Goal: Task Accomplishment & Management: Use online tool/utility

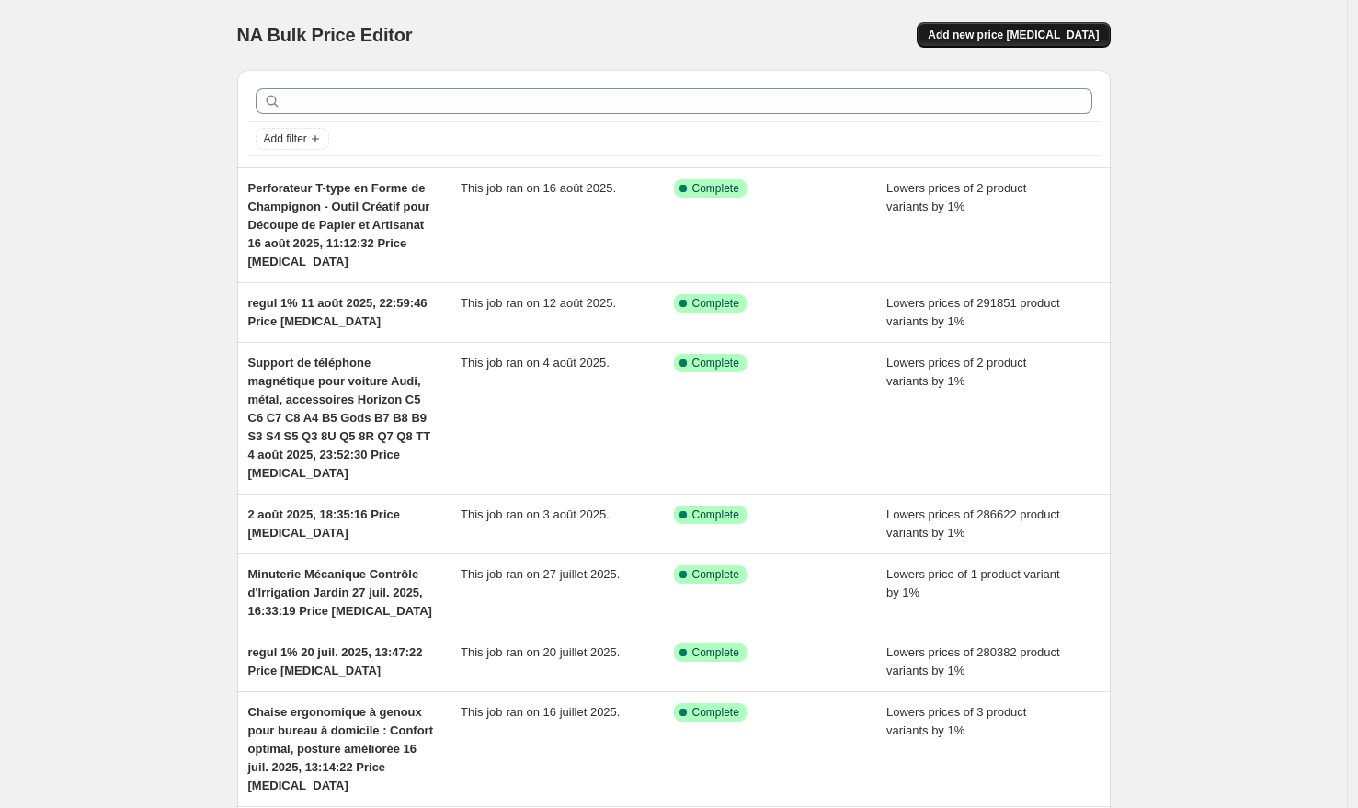
click at [1058, 31] on span "Add new price change job" at bounding box center [1013, 35] width 171 height 15
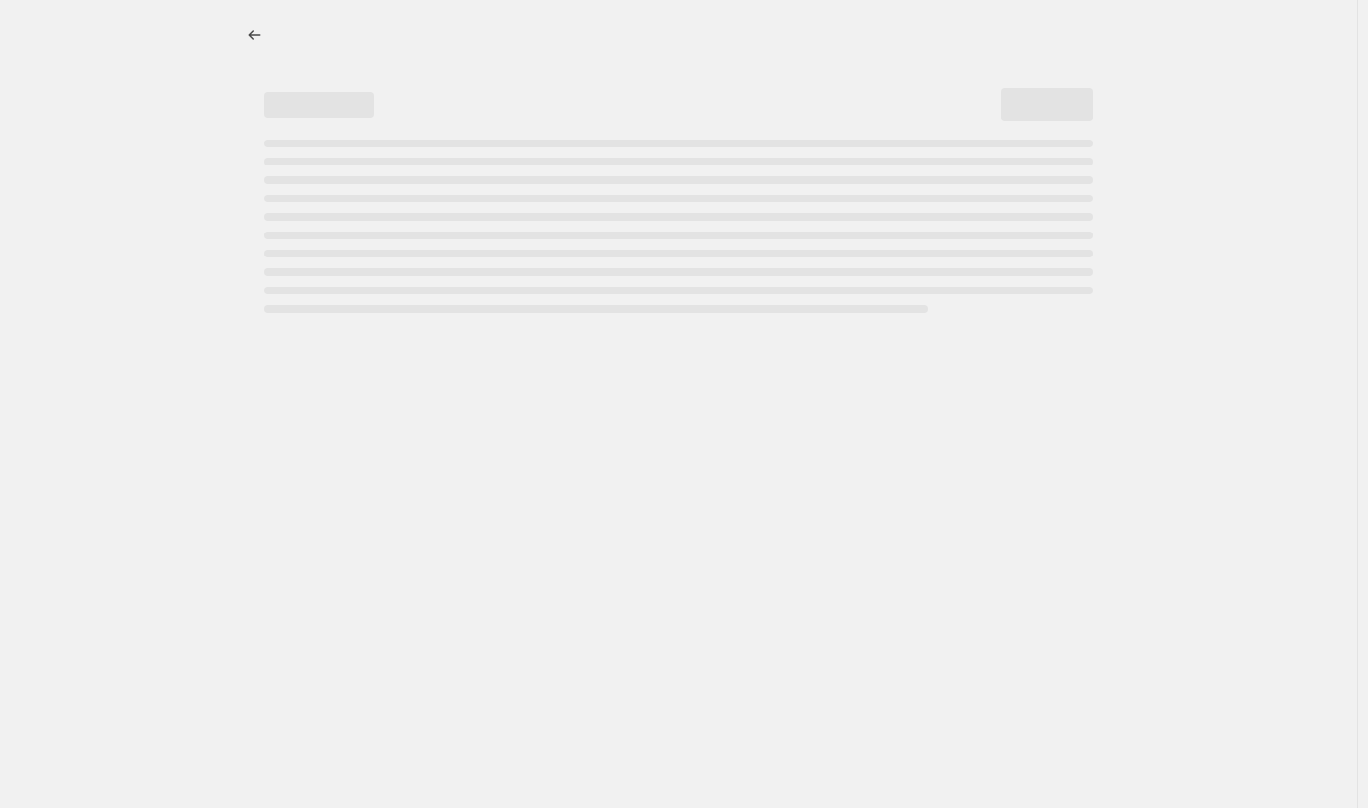
select select "percentage"
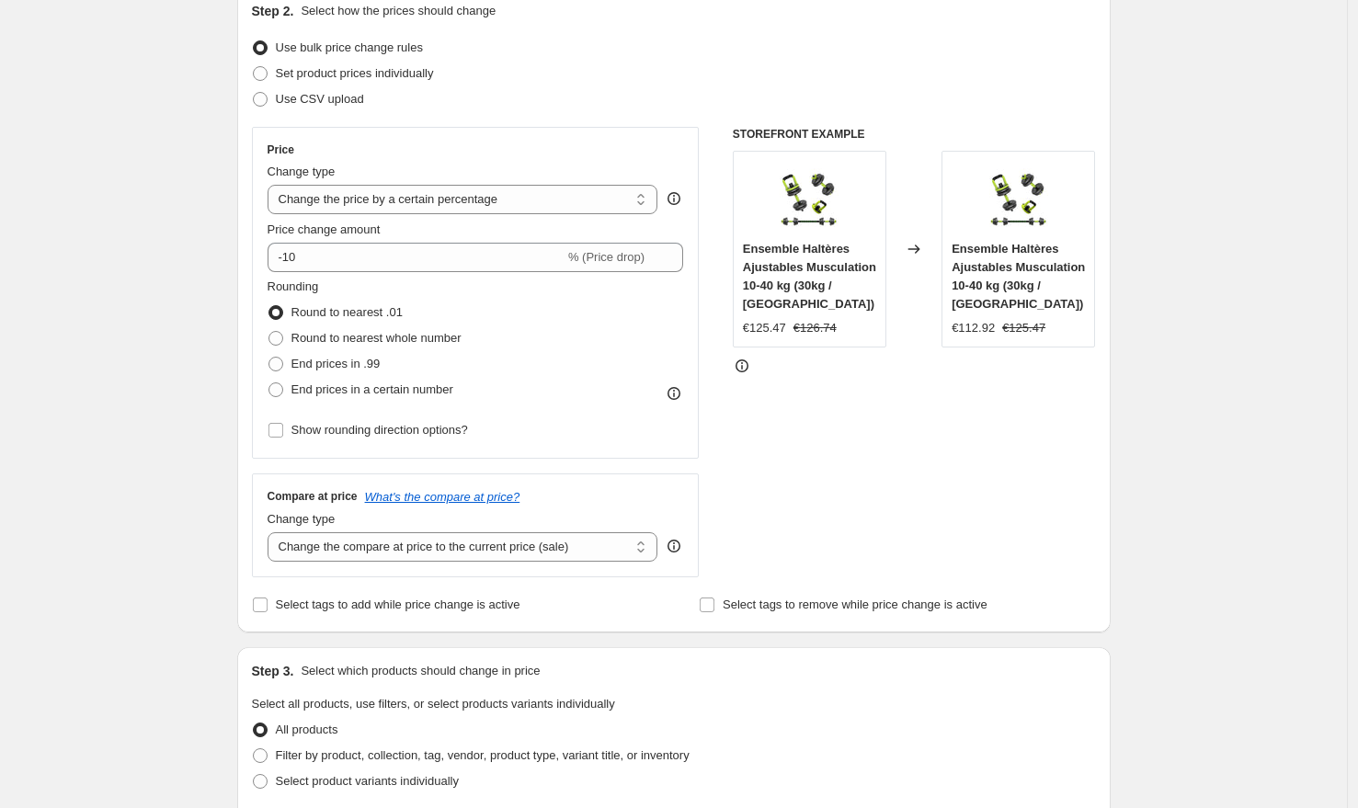
scroll to position [214, 0]
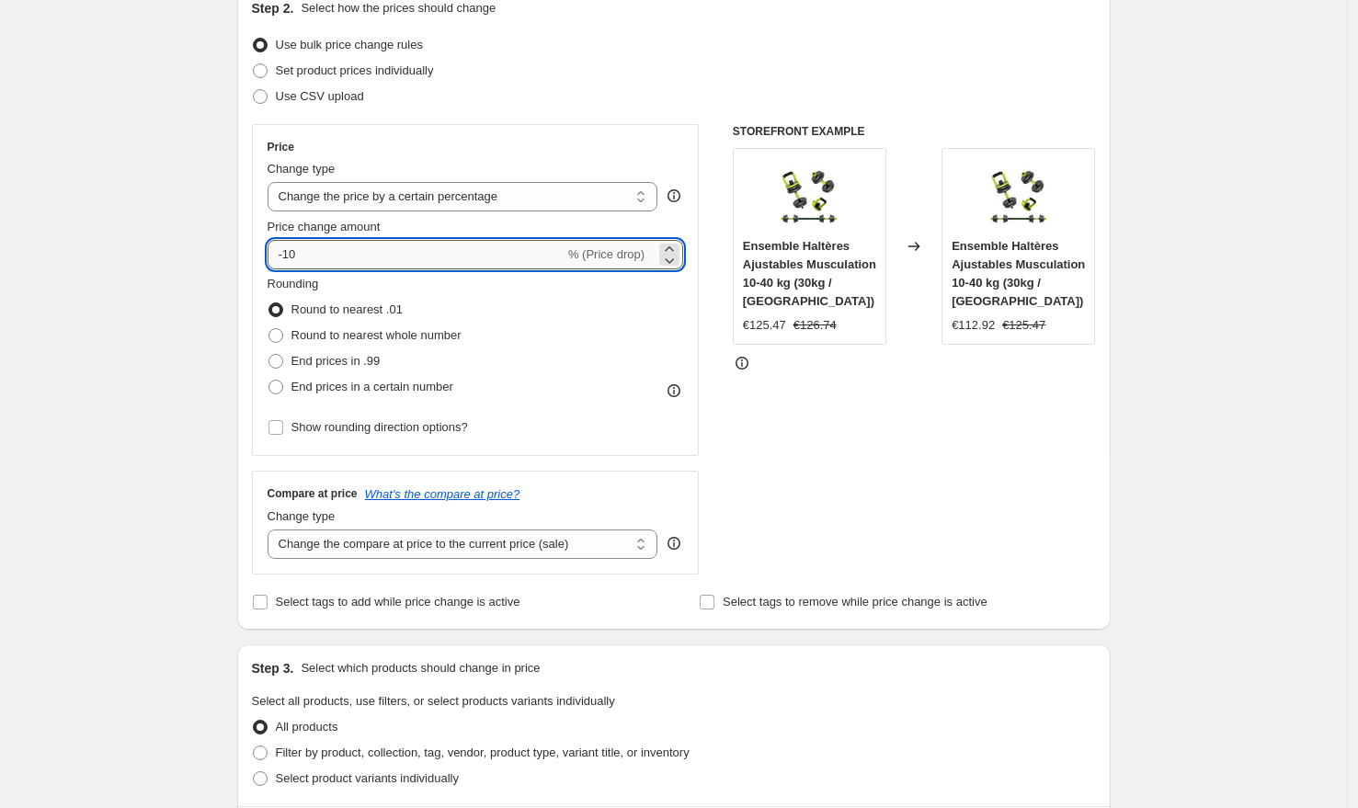
click at [359, 256] on input "-10" at bounding box center [416, 254] width 297 height 29
type input "-1"
click at [152, 224] on div "Create new price change job. This page is ready Create new price change job Dra…" at bounding box center [673, 799] width 1347 height 2026
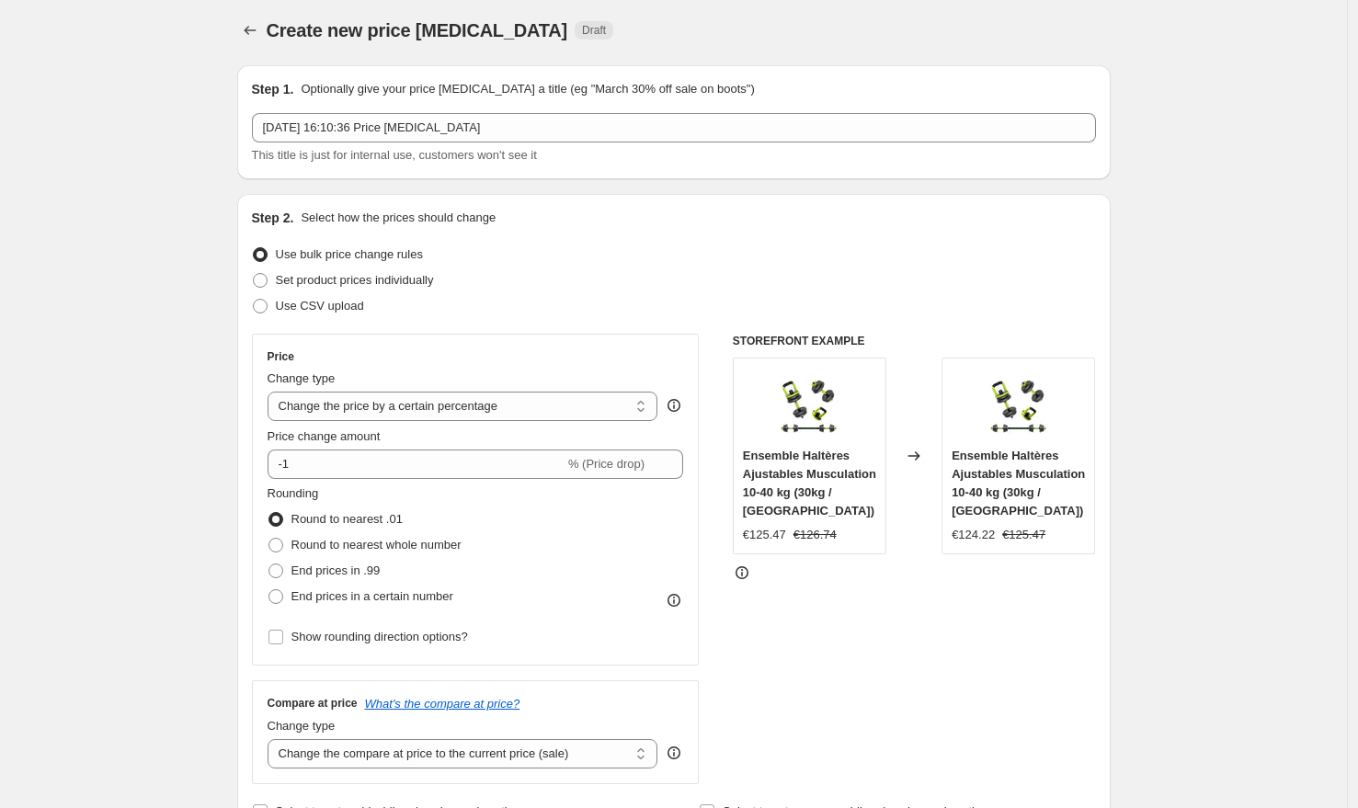
scroll to position [0, 0]
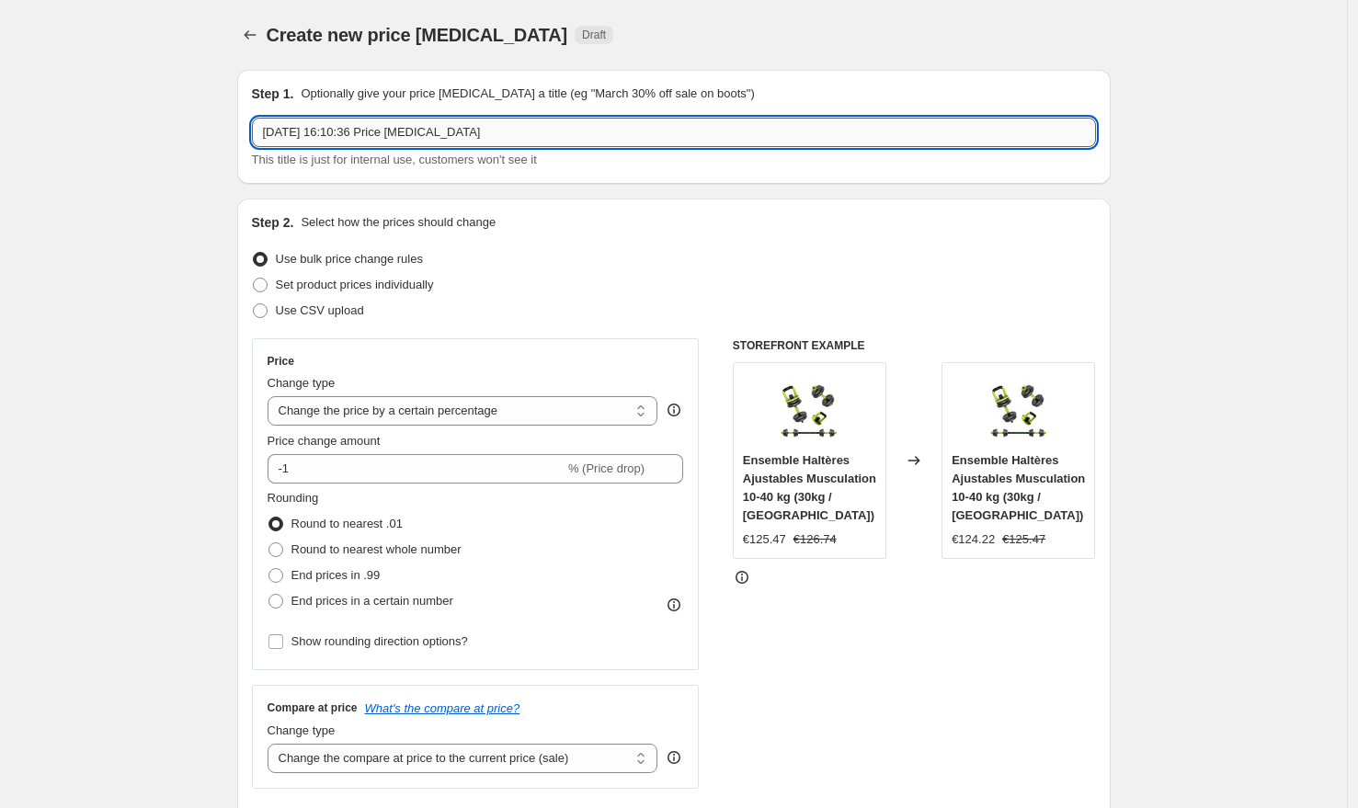
click at [270, 131] on input "20 sept. 2025, 16:10:36 Price change job" at bounding box center [674, 132] width 844 height 29
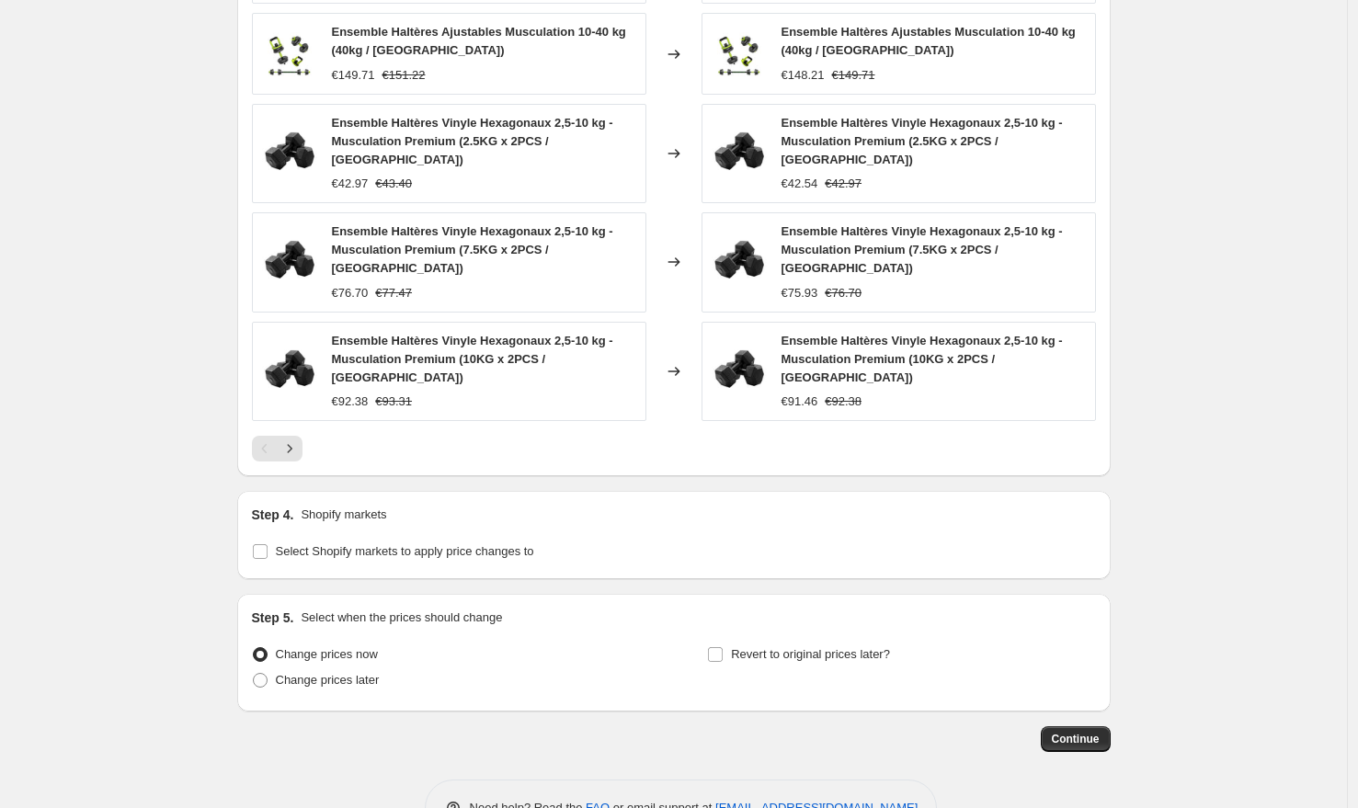
scroll to position [1162, 0]
type input "REGULE 1% 20 sept. 2025, 16:10:36 Price change job"
click at [1070, 731] on span "Continue" at bounding box center [1076, 738] width 48 height 15
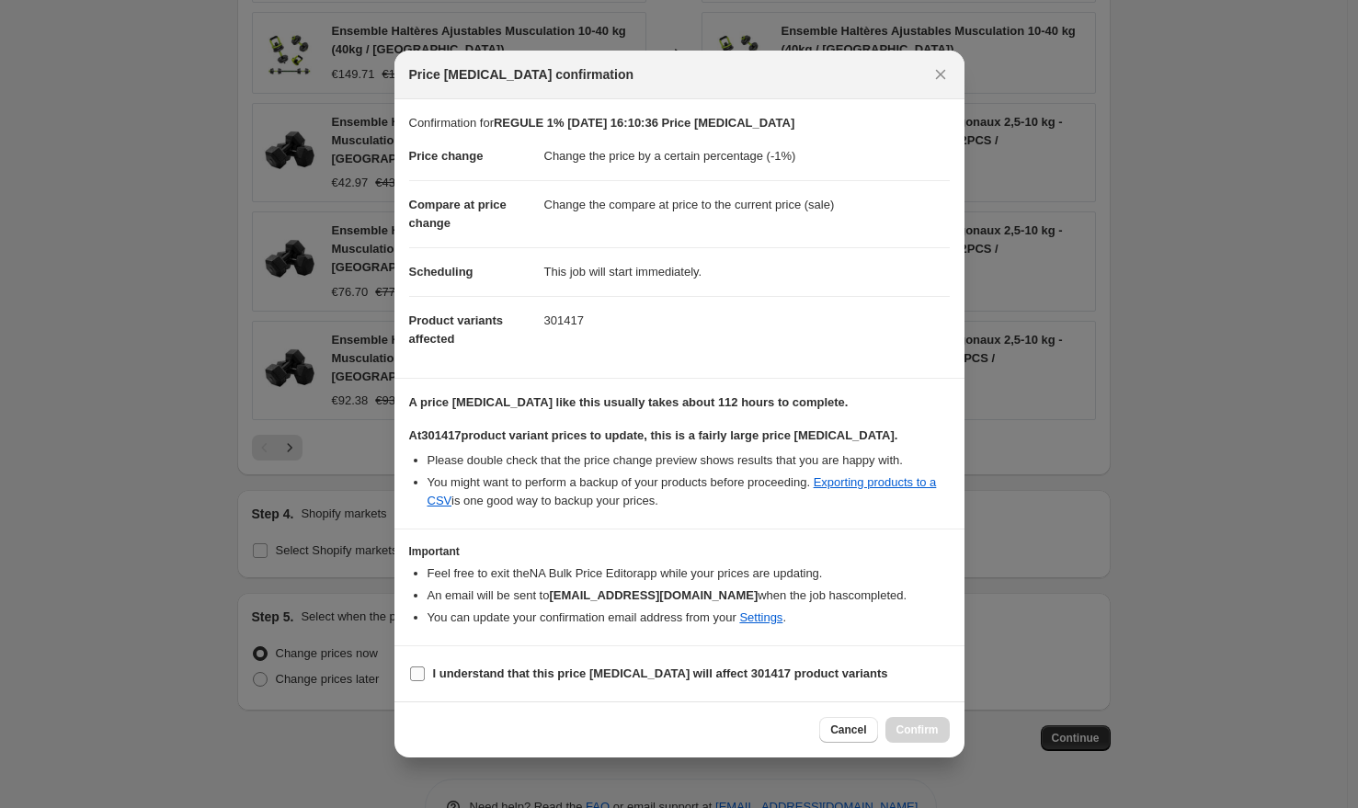
click at [410, 671] on input "I understand that this price change job will affect 301417 product variants" at bounding box center [417, 674] width 15 height 15
checkbox input "true"
click at [915, 726] on span "Confirm" at bounding box center [918, 730] width 42 height 15
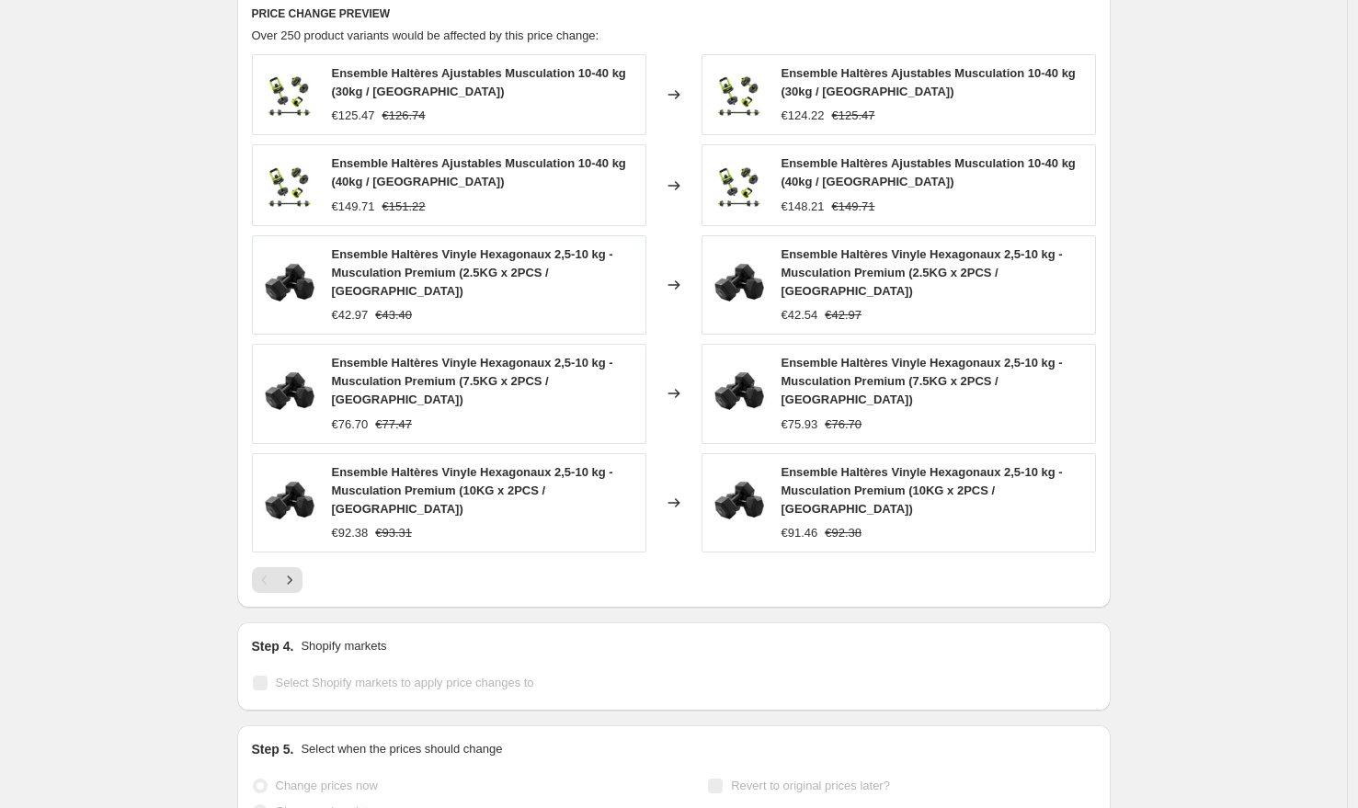
scroll to position [1210, 0]
